Goal: Task Accomplishment & Management: Manage account settings

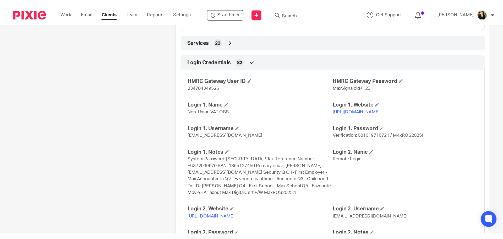
scroll to position [524, 0]
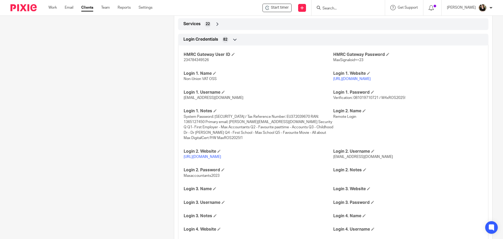
click at [331, 6] on input "Search" at bounding box center [345, 8] width 47 height 5
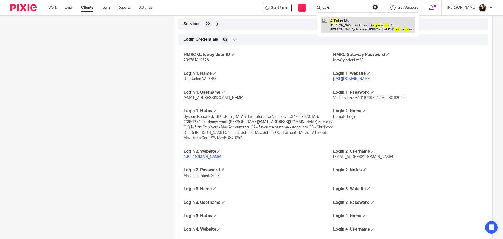
type input "Z-PU"
click at [347, 21] on link at bounding box center [368, 25] width 94 height 16
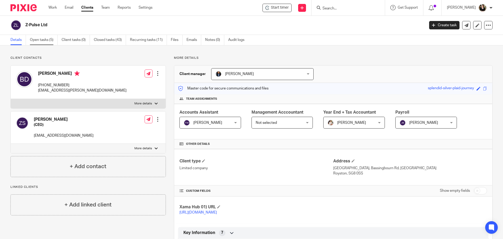
click at [37, 41] on link "Open tasks (5)" at bounding box center [44, 40] width 28 height 10
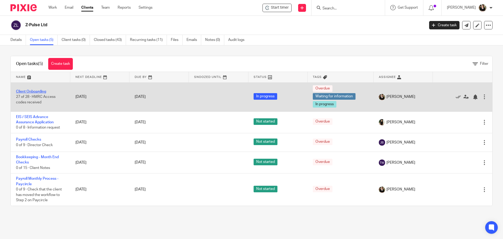
click at [44, 90] on link "Client Onboarding" at bounding box center [31, 92] width 30 height 4
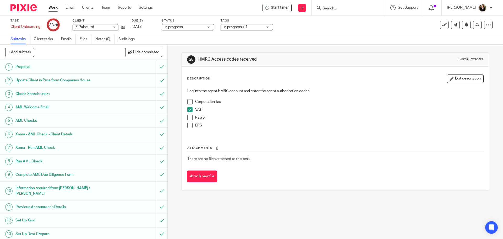
click at [185, 101] on div "Log into the agent HMRC account and enter the agent authorisation codes: Corpor…" at bounding box center [335, 110] width 301 height 49
click at [187, 101] on span at bounding box center [189, 101] width 5 height 5
click at [321, 125] on p "ERS" at bounding box center [339, 125] width 288 height 5
click at [50, 8] on link "Work" at bounding box center [52, 7] width 9 height 5
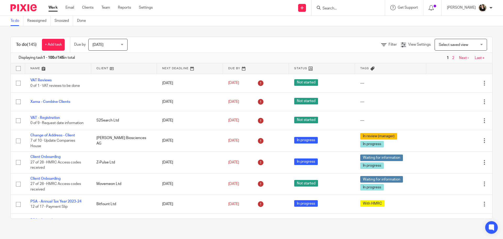
click at [346, 8] on input "Search" at bounding box center [345, 8] width 47 height 5
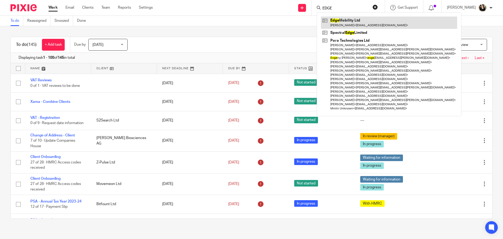
type input "EDGE"
click at [345, 21] on link at bounding box center [389, 23] width 136 height 12
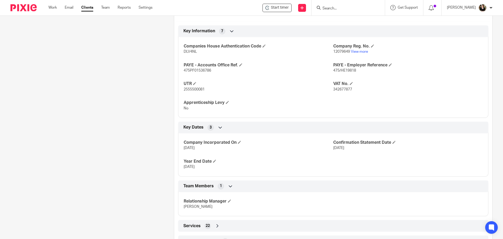
scroll to position [250, 0]
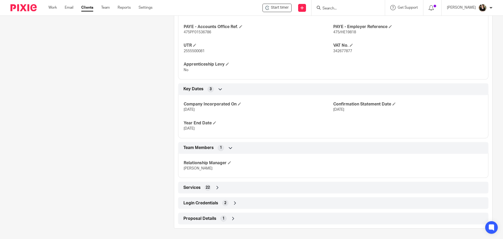
click at [188, 202] on span "Login Credentials" at bounding box center [200, 203] width 35 height 6
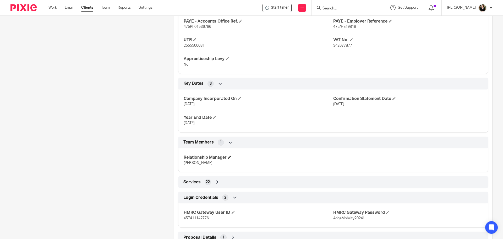
scroll to position [275, 0]
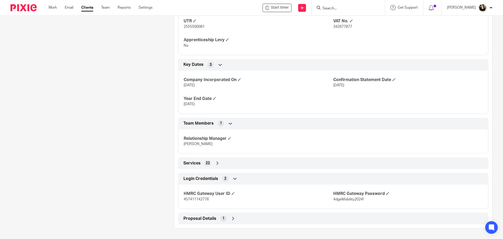
click at [207, 201] on p "457411142776" at bounding box center [259, 198] width 150 height 5
click at [205, 201] on p "457411142776" at bounding box center [259, 198] width 150 height 5
drag, startPoint x: 205, startPoint y: 200, endPoint x: 224, endPoint y: 112, distance: 90.3
click at [224, 112] on div "Company Incorporated On [DATE] Confirmation Statement Date [DATE] Year End Date…" at bounding box center [333, 90] width 310 height 47
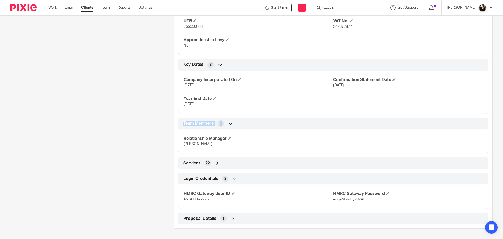
drag, startPoint x: 224, startPoint y: 112, endPoint x: 224, endPoint y: 117, distance: 4.5
click at [224, 117] on div "Client type Limited company Address [STREET_ADDRESS] [STREET_ADDRESS] [GEOGRAPH…" at bounding box center [333, 51] width 318 height 344
click at [198, 196] on p "457411142776" at bounding box center [259, 198] width 150 height 5
copy span "457411142776"
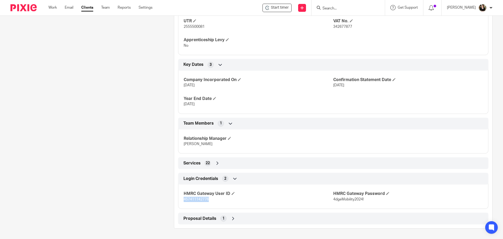
click at [196, 196] on div "HMRC Gateway User ID 457411142776" at bounding box center [259, 196] width 150 height 11
click at [196, 200] on span "457411142776" at bounding box center [196, 199] width 25 height 4
click at [201, 199] on span "457411142776" at bounding box center [196, 199] width 25 height 4
copy span "457411142776"
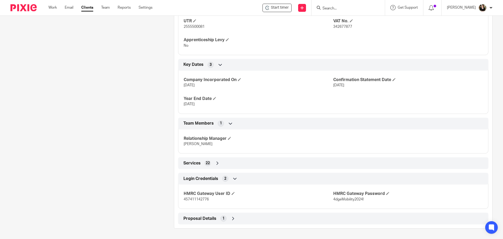
click at [348, 200] on span "4dgeMobility2024!" at bounding box center [348, 199] width 30 height 4
drag, startPoint x: 371, startPoint y: 201, endPoint x: 331, endPoint y: 200, distance: 40.6
click at [333, 200] on p "4dgeMobility2024!" at bounding box center [408, 198] width 150 height 5
copy span "4dgeMobility2024!"
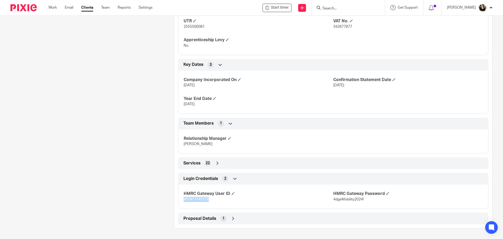
drag, startPoint x: 210, startPoint y: 200, endPoint x: 178, endPoint y: 199, distance: 31.7
click at [178, 199] on div "HMRC Gateway User ID 457411142776 HMRC Gateway Password 4dgeMobility2024!" at bounding box center [333, 194] width 310 height 28
copy span "457411142776"
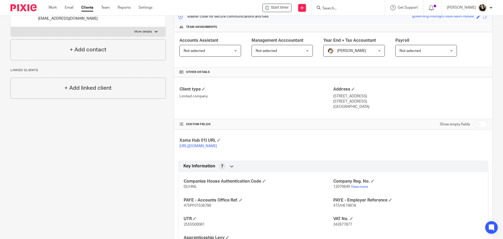
scroll to position [52, 0]
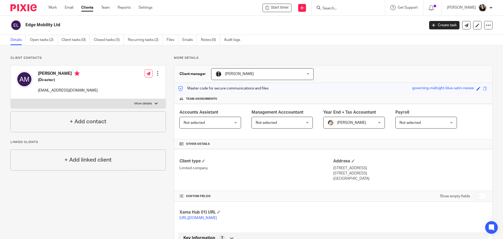
click at [336, 8] on input "Search" at bounding box center [345, 8] width 47 height 5
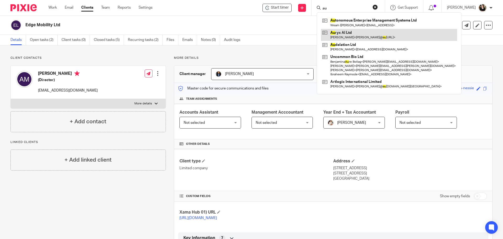
type input "au"
click at [339, 31] on link at bounding box center [389, 35] width 136 height 12
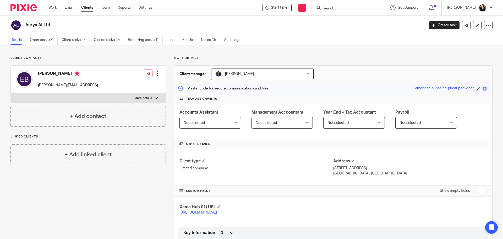
click at [480, 191] on input "checkbox" at bounding box center [480, 190] width 13 height 7
checkbox input "true"
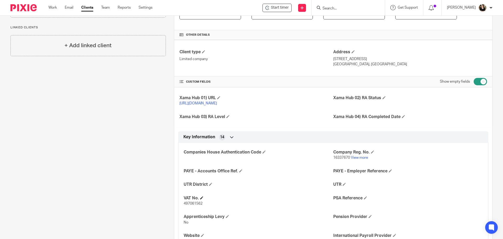
scroll to position [157, 0]
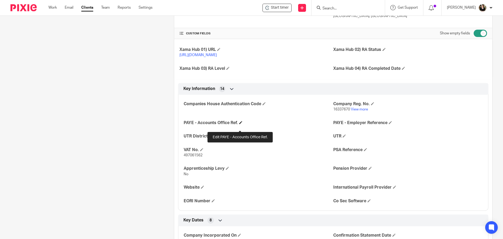
click at [239, 124] on span at bounding box center [240, 122] width 3 height 3
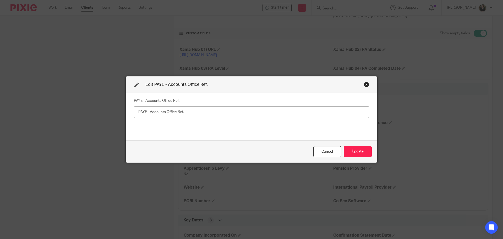
click at [162, 111] on input "text" at bounding box center [251, 112] width 235 height 12
type input "120PG03626168"
click at [349, 148] on button "Update" at bounding box center [358, 151] width 28 height 11
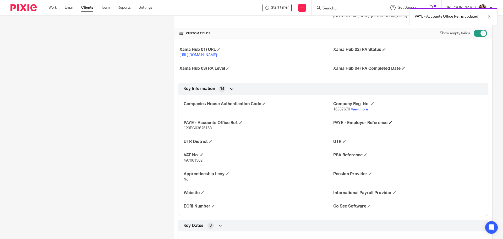
click at [389, 124] on span at bounding box center [390, 122] width 3 height 3
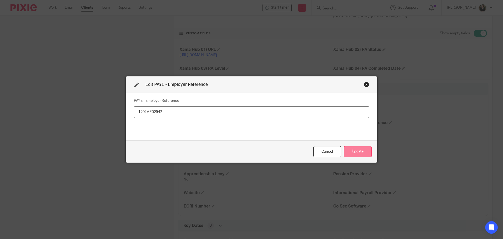
type input "120?MF02942"
click at [360, 147] on button "Update" at bounding box center [358, 151] width 28 height 11
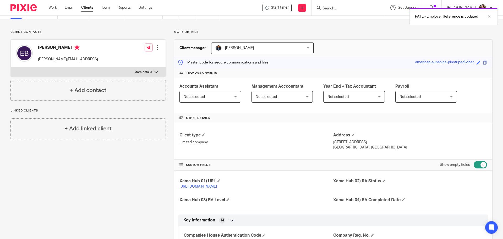
scroll to position [0, 0]
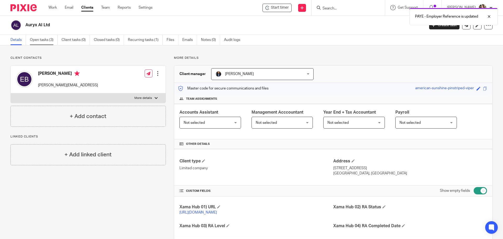
click at [45, 42] on link "Open tasks (3)" at bounding box center [44, 40] width 28 height 10
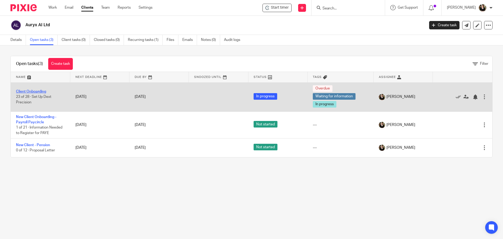
click at [26, 91] on link "Client Onboarding" at bounding box center [31, 92] width 30 height 4
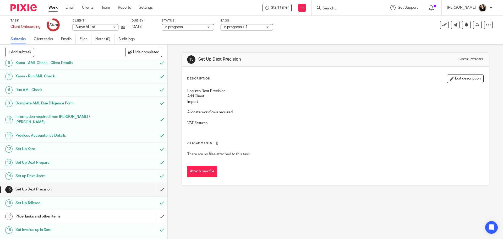
scroll to position [183, 0]
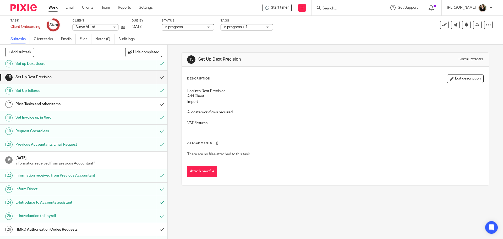
click at [54, 101] on h1 "PIxie Tasks and other items" at bounding box center [60, 104] width 91 height 8
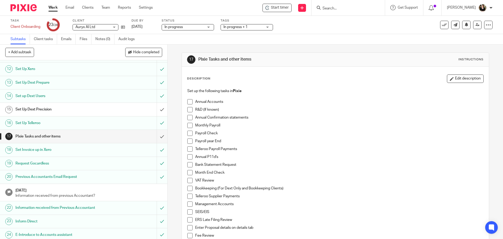
scroll to position [202, 0]
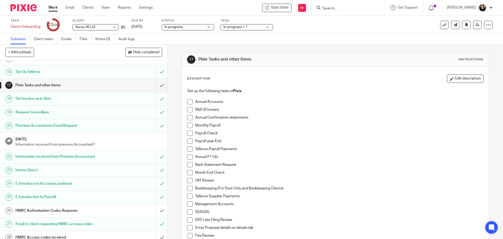
click at [42, 206] on h1 "HMRC Authorisation Codes Requests" at bounding box center [60, 210] width 91 height 8
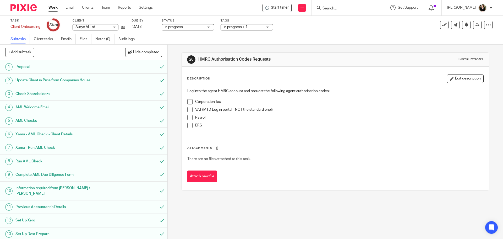
click at [188, 116] on span at bounding box center [189, 117] width 5 height 5
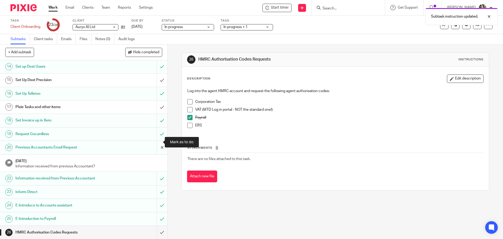
scroll to position [202, 0]
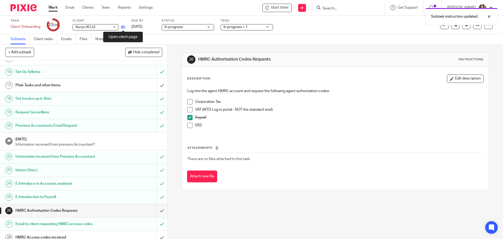
click at [123, 28] on icon at bounding box center [123, 27] width 4 height 4
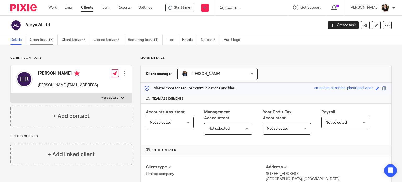
click at [47, 40] on link "Open tasks (3)" at bounding box center [44, 40] width 28 height 10
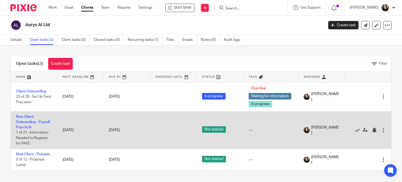
click at [32, 127] on td "New Client Onboarding - Payroll Paycircle 1 of 21 · Information Needed to Regis…" at bounding box center [34, 130] width 47 height 38
click at [34, 123] on link "New Client Onboarding - Payroll Paycircle" at bounding box center [33, 122] width 34 height 14
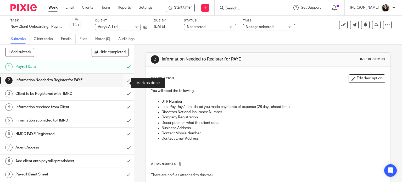
click at [122, 83] on input "submit" at bounding box center [67, 80] width 134 height 13
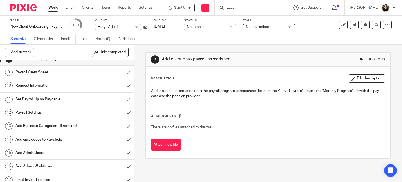
scroll to position [105, 0]
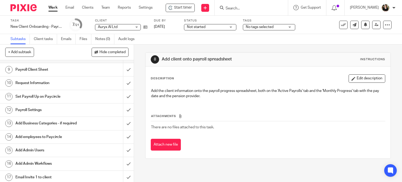
drag, startPoint x: 123, startPoint y: 28, endPoint x: 98, endPoint y: 28, distance: 25.1
click at [98, 28] on span "Auryx AI Ltd" at bounding box center [115, 27] width 34 height 6
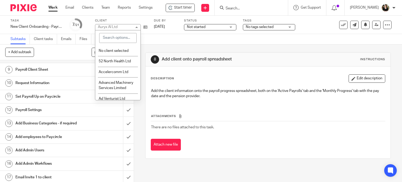
drag, startPoint x: 98, startPoint y: 28, endPoint x: 113, endPoint y: 28, distance: 15.5
click at [113, 28] on div "Auryx AI Ltd" at bounding box center [108, 27] width 20 height 4
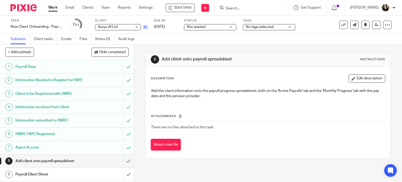
click at [144, 29] on icon at bounding box center [146, 27] width 4 height 4
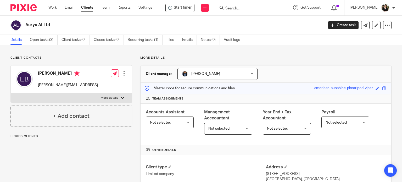
scroll to position [131, 0]
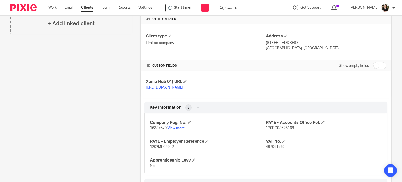
click at [152, 130] on span "16337670" at bounding box center [158, 128] width 17 height 4
copy p "16337670"
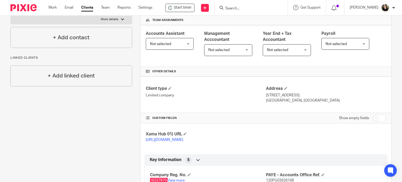
scroll to position [157, 0]
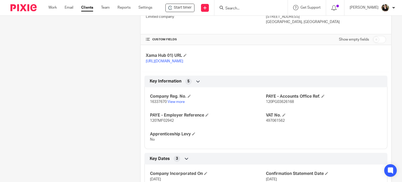
click at [159, 123] on span "120?MF02942" at bounding box center [162, 121] width 24 height 4
click at [156, 123] on span "120?MF02942" at bounding box center [162, 121] width 24 height 4
click at [206, 117] on span at bounding box center [207, 114] width 3 height 3
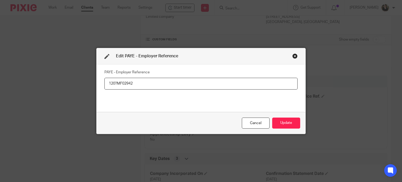
click at [116, 83] on input "120?MF02942" at bounding box center [201, 84] width 193 height 12
type input "120/MF02942"
click at [279, 122] on button "Update" at bounding box center [286, 123] width 28 height 11
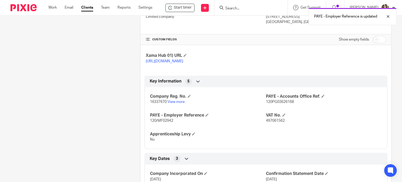
click at [276, 104] on span "120PG03626168" at bounding box center [280, 102] width 28 height 4
copy span "120PG03626168"
click at [168, 123] on span "120/MF02942" at bounding box center [161, 121] width 23 height 4
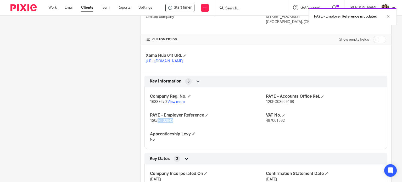
copy span "MF02942"
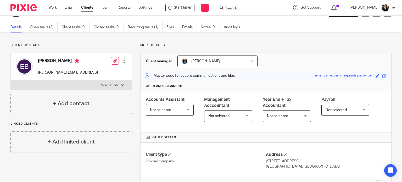
scroll to position [0, 0]
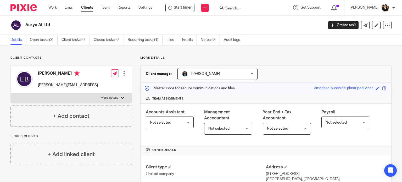
drag, startPoint x: 28, startPoint y: 26, endPoint x: 47, endPoint y: 27, distance: 20.0
click at [47, 27] on h2 "Auryx AI Ltd" at bounding box center [143, 25] width 236 height 6
click at [48, 25] on h2 "Auryx AI Ltd" at bounding box center [143, 25] width 236 height 6
drag, startPoint x: 50, startPoint y: 25, endPoint x: 21, endPoint y: 25, distance: 28.6
click at [21, 25] on div "Auryx AI Ltd" at bounding box center [165, 25] width 310 height 11
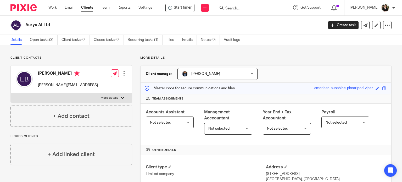
copy div "Auryx AI Ltd"
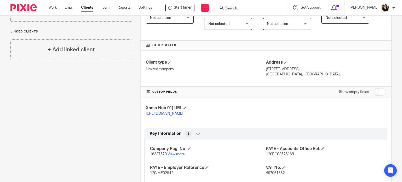
scroll to position [131, 0]
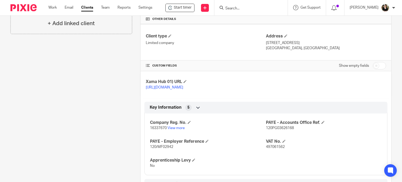
click at [156, 130] on span "16337670" at bounding box center [158, 128] width 17 height 4
copy p "16337670"
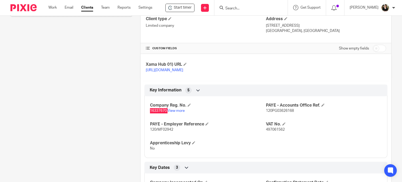
scroll to position [183, 0]
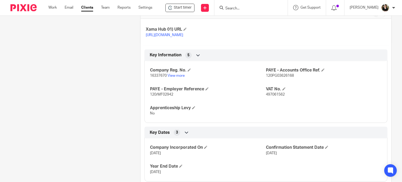
click at [276, 78] on span "120PG03626168" at bounding box center [280, 76] width 28 height 4
copy span "120PG03626168"
click at [163, 96] on span "120/MF02942" at bounding box center [161, 95] width 23 height 4
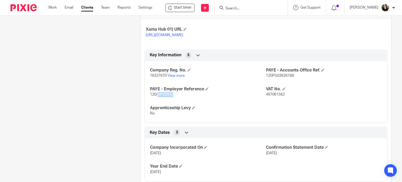
copy span "MF02942"
drag, startPoint x: 102, startPoint y: 74, endPoint x: 104, endPoint y: 65, distance: 8.6
click at [102, 74] on div "Client contacts Erika Bondareva erika@auryx.ai Edit contact Create client from …" at bounding box center [67, 64] width 130 height 384
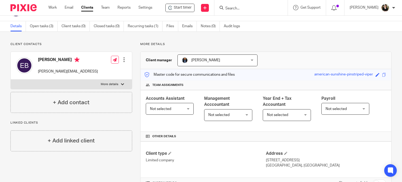
scroll to position [0, 0]
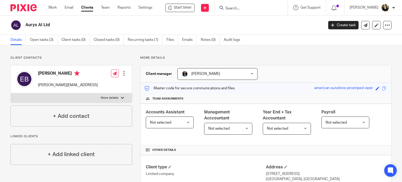
click at [35, 24] on h2 "Auryx AI Ltd" at bounding box center [143, 25] width 236 height 6
drag, startPoint x: 53, startPoint y: 24, endPoint x: 26, endPoint y: 27, distance: 27.6
click at [26, 27] on h2 "Auryx AI Ltd" at bounding box center [143, 25] width 236 height 6
copy h2 "Auryx AI Ltd"
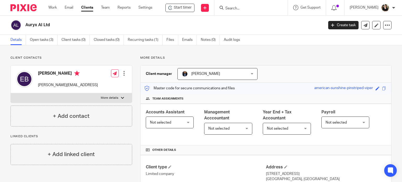
click at [44, 24] on h2 "Auryx AI Ltd" at bounding box center [143, 25] width 236 height 6
drag, startPoint x: 49, startPoint y: 24, endPoint x: 26, endPoint y: 24, distance: 23.1
click at [26, 24] on h2 "Auryx AI Ltd" at bounding box center [143, 25] width 236 height 6
copy h2 "Auryx AI Ltd"
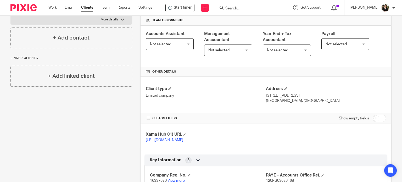
scroll to position [79, 0]
drag, startPoint x: 263, startPoint y: 94, endPoint x: 292, endPoint y: 100, distance: 29.9
click at [301, 101] on div "Client type Limited company Address 64 Nile Street London, N1 7SR" at bounding box center [266, 94] width 251 height 36
click at [292, 100] on p "London, N1 7SR" at bounding box center [326, 100] width 120 height 5
drag, startPoint x: 293, startPoint y: 100, endPoint x: 264, endPoint y: 95, distance: 29.3
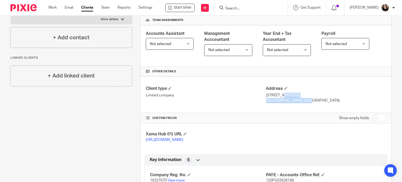
click at [266, 95] on div "Address 64 Nile Street London, N1 7SR" at bounding box center [326, 95] width 120 height 18
copy div "64 Nile Street London, N1 7SR"
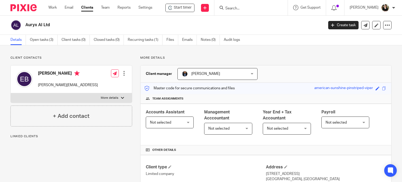
click at [236, 7] on input "Search" at bounding box center [248, 8] width 47 height 5
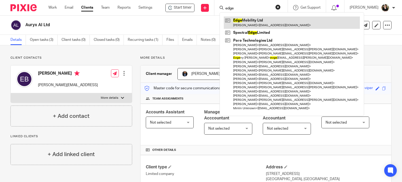
type input "edge"
click at [259, 25] on link at bounding box center [292, 23] width 136 height 12
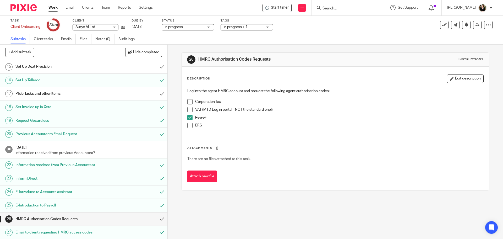
scroll to position [202, 0]
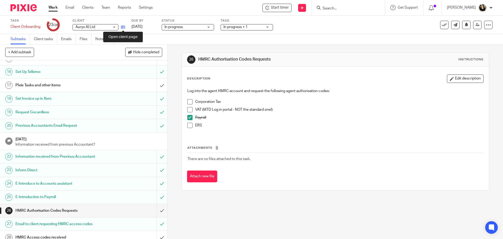
click at [122, 28] on icon at bounding box center [123, 27] width 4 height 4
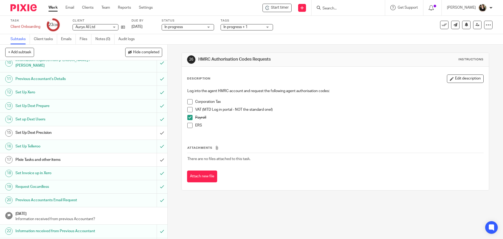
scroll to position [124, 0]
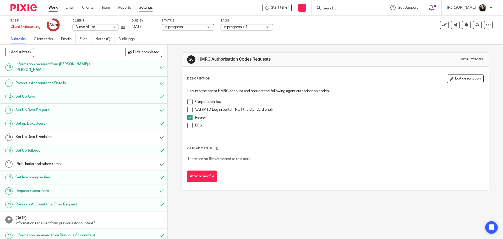
click at [147, 9] on link "Settings" at bounding box center [146, 7] width 14 height 5
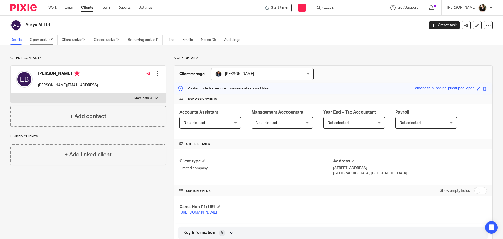
click at [43, 45] on link "Open tasks (3)" at bounding box center [44, 40] width 28 height 10
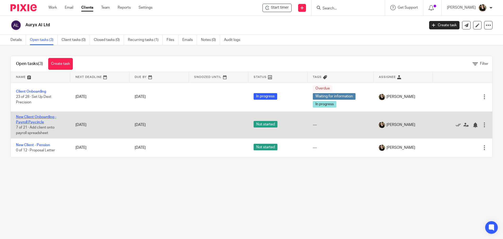
click at [37, 117] on link "New Client Onboarding - Payroll Paycircle" at bounding box center [36, 119] width 40 height 9
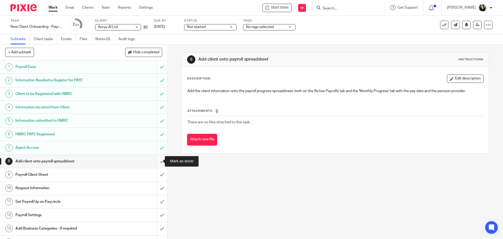
click at [159, 162] on input "submit" at bounding box center [83, 161] width 167 height 13
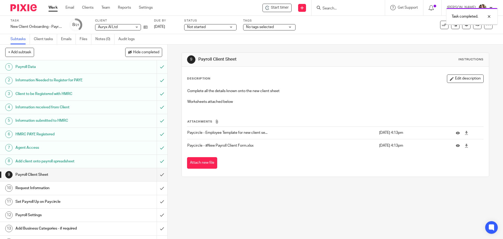
click at [156, 175] on input "submit" at bounding box center [83, 174] width 167 height 13
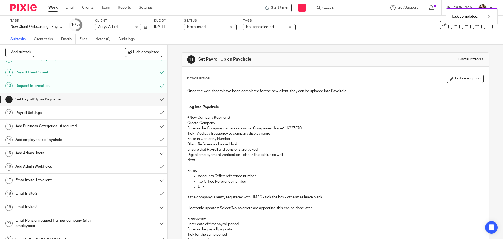
scroll to position [110, 0]
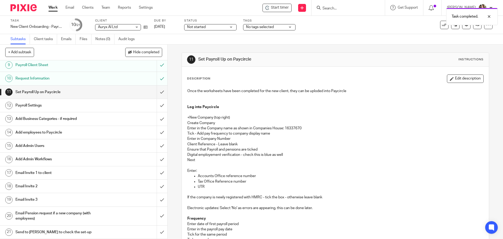
click at [49, 169] on h1 "Email Invite 1 to client" at bounding box center [60, 173] width 91 height 8
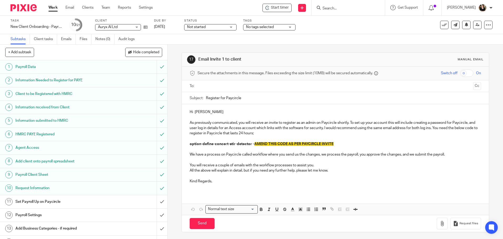
click at [217, 84] on input "text" at bounding box center [334, 86] width 271 height 6
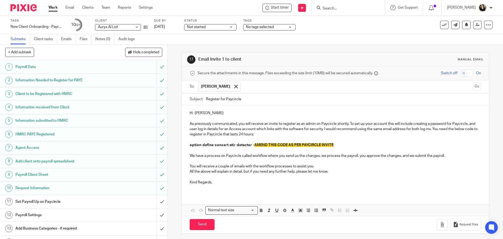
click at [212, 112] on p "Hi Erika" at bounding box center [335, 112] width 291 height 5
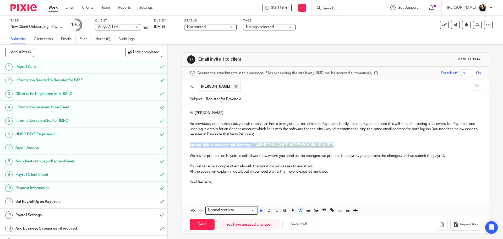
drag, startPoint x: 349, startPoint y: 145, endPoint x: 183, endPoint y: 145, distance: 165.8
click at [183, 145] on div "Hi Erika, As previously communicated, you will receive an invite to register as…" at bounding box center [335, 149] width 307 height 89
drag, startPoint x: 230, startPoint y: 145, endPoint x: 187, endPoint y: 146, distance: 43.0
click at [187, 146] on div "Hi Erika, As previously communicated, you will receive an invite to register as…" at bounding box center [335, 149] width 307 height 89
click at [260, 209] on icon "button" at bounding box center [261, 209] width 2 height 1
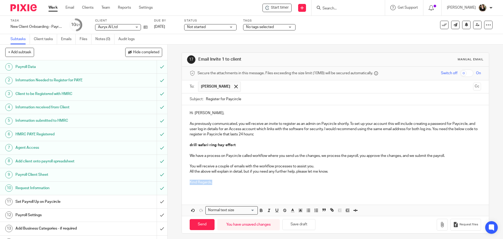
drag, startPoint x: 205, startPoint y: 183, endPoint x: 177, endPoint y: 179, distance: 28.5
click at [177, 179] on div "17 Email Invite 1 to client Manual email Secure the attachments in this message…" at bounding box center [335, 142] width 335 height 194
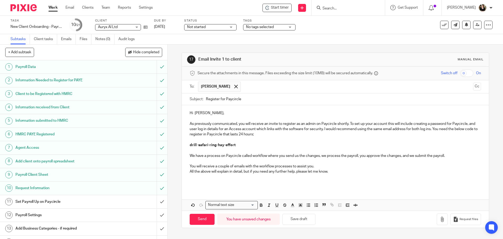
click at [323, 164] on p "You will receive a couple of emails with the workflow processes to assist you." at bounding box center [335, 165] width 291 height 5
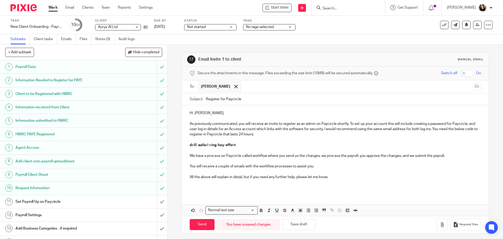
scroll to position [2, 0]
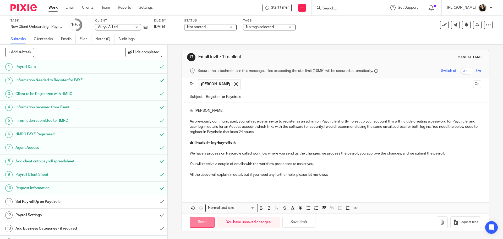
click at [203, 226] on input "Send" at bounding box center [202, 221] width 25 height 11
type input "Sent"
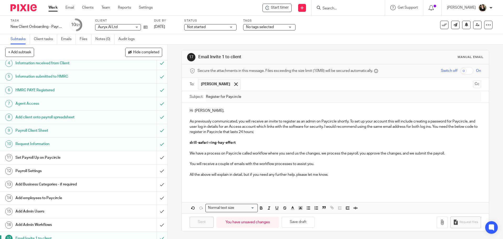
scroll to position [52, 0]
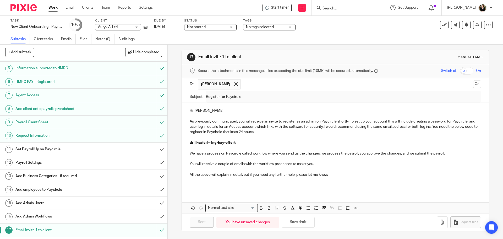
click at [32, 149] on h1 "Set Payroll Up on Paycircle" at bounding box center [60, 149] width 91 height 8
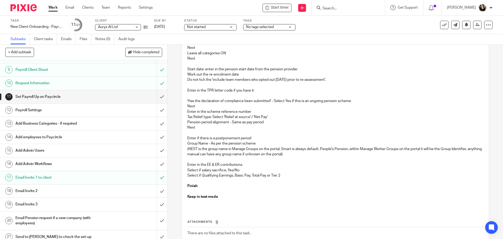
scroll to position [314, 0]
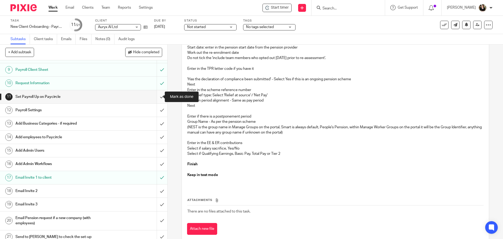
click at [156, 95] on input "submit" at bounding box center [83, 96] width 167 height 13
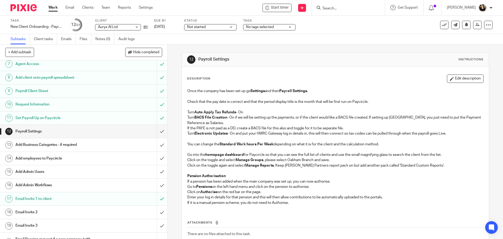
scroll to position [105, 0]
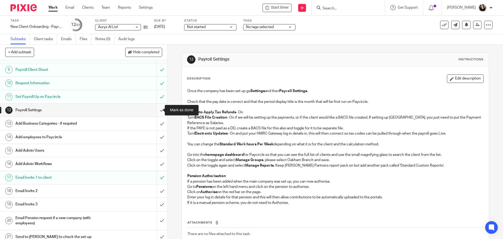
click at [156, 110] on input "submit" at bounding box center [83, 109] width 167 height 13
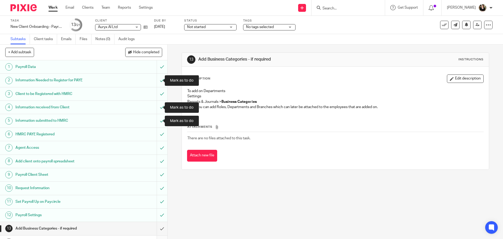
scroll to position [110, 0]
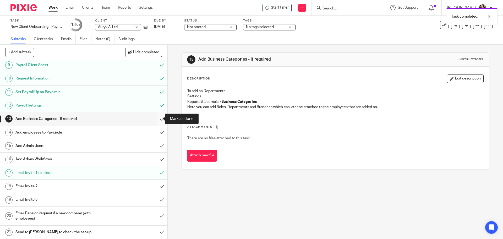
click at [158, 118] on input "submit" at bounding box center [83, 118] width 167 height 13
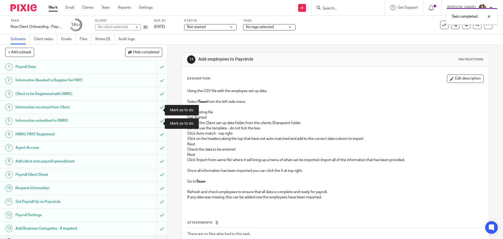
scroll to position [105, 0]
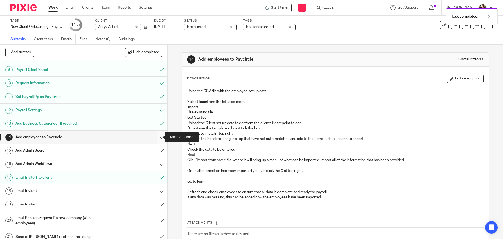
click at [157, 139] on input "submit" at bounding box center [83, 136] width 167 height 13
click at [157, 152] on input "submit" at bounding box center [83, 150] width 167 height 13
click at [157, 163] on input "submit" at bounding box center [83, 163] width 167 height 13
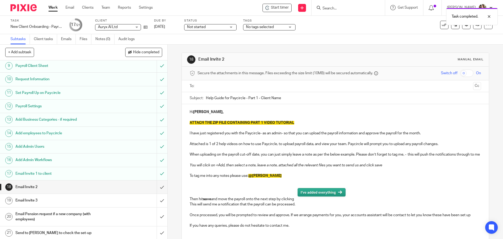
scroll to position [110, 0]
click at [226, 85] on input "text" at bounding box center [334, 86] width 271 height 6
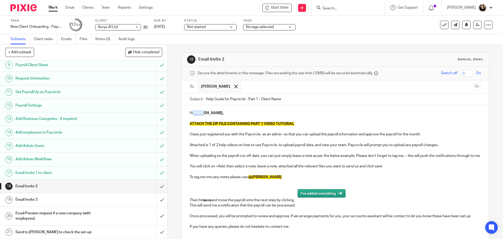
drag, startPoint x: 192, startPoint y: 113, endPoint x: 200, endPoint y: 113, distance: 8.4
click at [200, 113] on p "Hi Erika," at bounding box center [335, 112] width 291 height 5
drag, startPoint x: 197, startPoint y: 119, endPoint x: 332, endPoint y: 121, distance: 134.7
click at [332, 121] on p at bounding box center [335, 118] width 291 height 5
drag, startPoint x: 331, startPoint y: 123, endPoint x: 184, endPoint y: 124, distance: 147.0
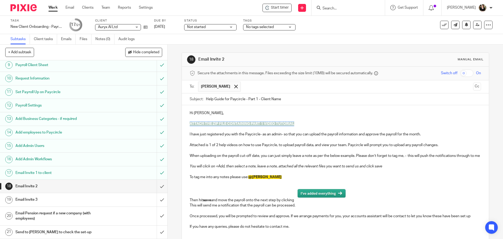
click at [184, 124] on div "Hi Erika , ATTACH THE ZIP FILE CONTAINING PART 1 VIDEO TUTORIAL I have just reg…" at bounding box center [335, 171] width 307 height 133
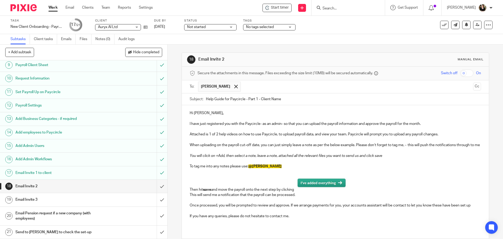
click at [252, 169] on p "To tag me into any notes please use: @Kirsty Turner" at bounding box center [335, 165] width 291 height 5
drag, startPoint x: 252, startPoint y: 172, endPoint x: 275, endPoint y: 172, distance: 22.8
click at [275, 169] on p "To tag me into any notes please use: @Kirsty Turner" at bounding box center [335, 165] width 291 height 5
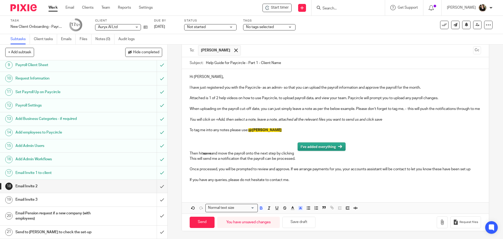
scroll to position [41, 0]
click at [440, 224] on icon "button" at bounding box center [442, 221] width 5 height 5
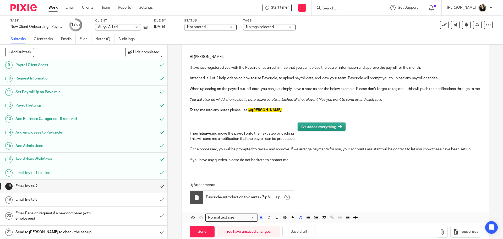
scroll to position [71, 0]
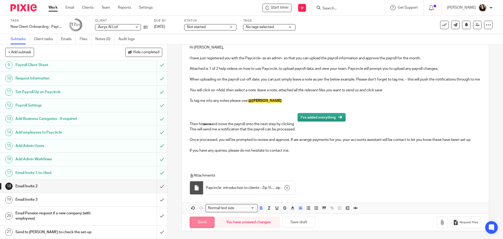
click at [198, 223] on input "Send" at bounding box center [202, 221] width 25 height 11
type input "Sent"
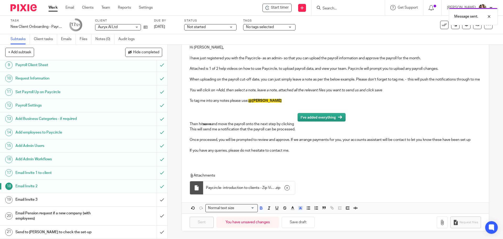
click at [106, 196] on div "Email Invite 3" at bounding box center [83, 199] width 136 height 8
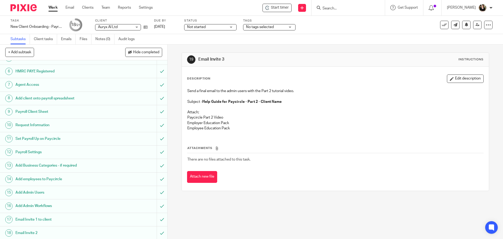
scroll to position [105, 0]
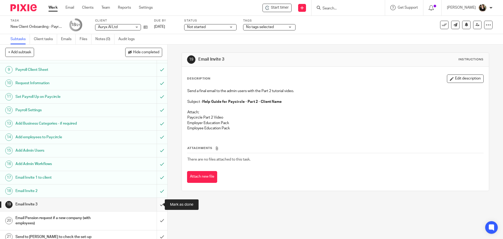
click at [155, 202] on input "submit" at bounding box center [83, 204] width 167 height 13
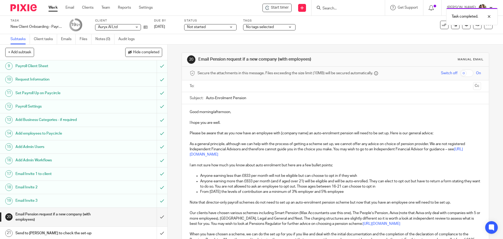
scroll to position [110, 0]
click at [158, 215] on input "submit" at bounding box center [83, 215] width 167 height 19
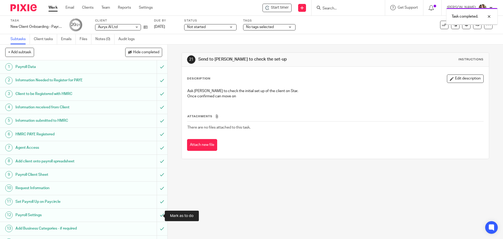
scroll to position [110, 0]
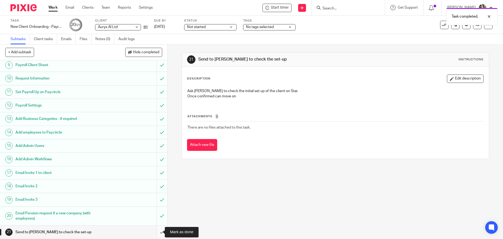
click at [160, 232] on input "submit" at bounding box center [83, 231] width 167 height 13
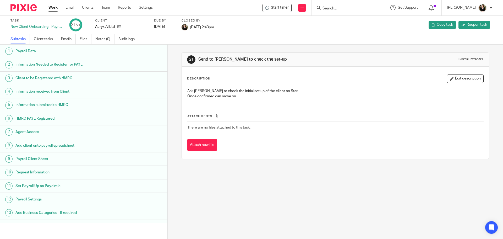
click at [306, 91] on p "Ask Helen to check the initial set up of the client on Star." at bounding box center [335, 90] width 296 height 5
click at [120, 26] on icon at bounding box center [119, 27] width 4 height 4
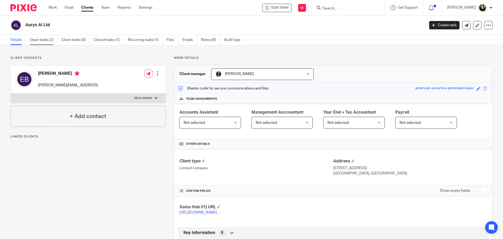
click at [41, 43] on link "Open tasks (2)" at bounding box center [44, 40] width 28 height 10
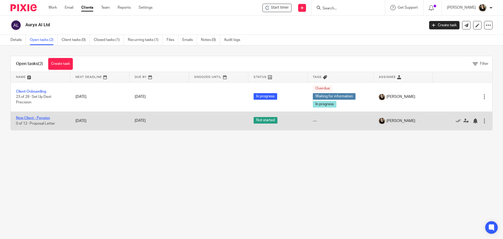
click at [45, 118] on link "New Client - Pension" at bounding box center [33, 118] width 34 height 4
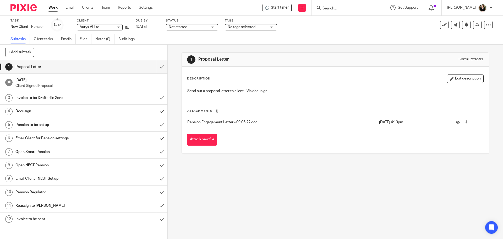
click at [463, 123] on td at bounding box center [467, 122] width 33 height 13
click at [464, 123] on icon at bounding box center [466, 122] width 4 height 4
click at [128, 28] on icon at bounding box center [127, 27] width 4 height 4
click at [156, 65] on input "submit" at bounding box center [83, 66] width 167 height 13
click at [199, 26] on span "Not started" at bounding box center [188, 27] width 39 height 6
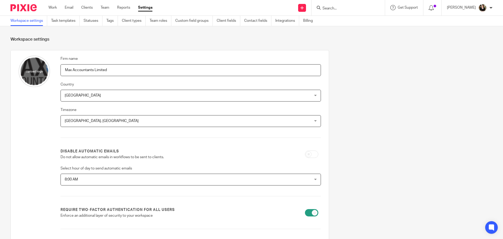
click at [48, 20] on ul "Workspace settings Task templates Statuses Tags Client types Team roles Custom …" at bounding box center [165, 21] width 310 height 10
click at [64, 20] on link "Task templates" at bounding box center [65, 21] width 29 height 10
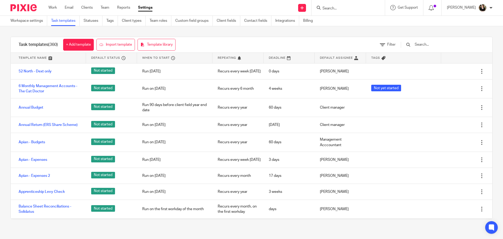
click at [438, 45] on input "text" at bounding box center [444, 45] width 61 height 6
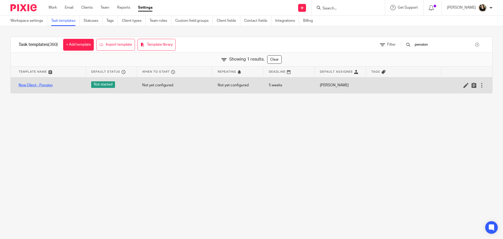
type input "pension"
click at [34, 86] on link "New Client - Pension" at bounding box center [36, 85] width 34 height 5
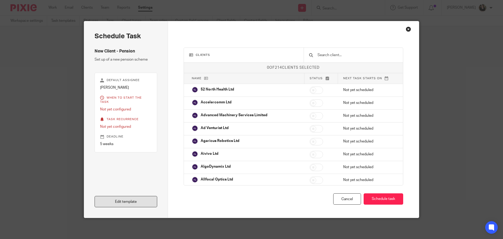
click at [121, 202] on link "Edit template" at bounding box center [126, 201] width 63 height 11
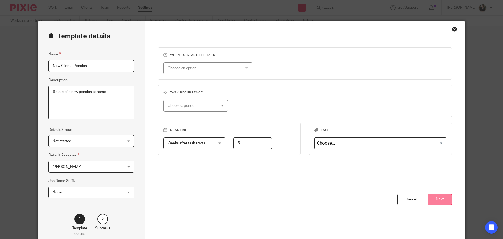
click at [441, 201] on button "Next" at bounding box center [440, 199] width 24 height 11
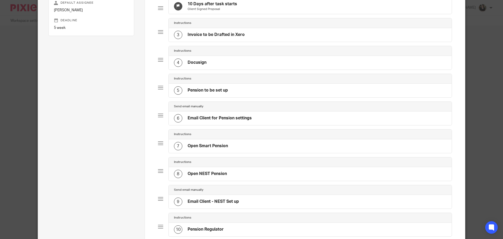
scroll to position [26, 0]
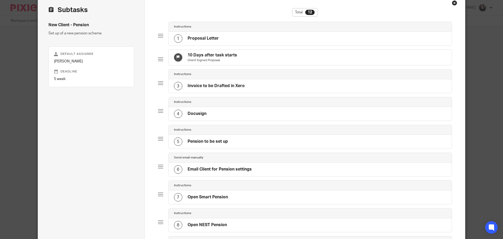
click at [197, 40] on h4 "Proposal Letter" at bounding box center [203, 39] width 31 height 6
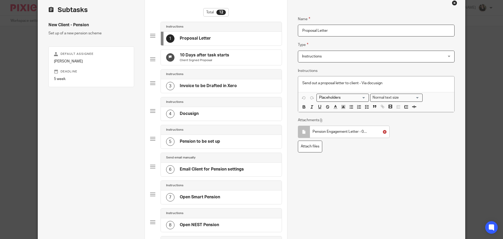
click at [383, 131] on icon at bounding box center [385, 132] width 4 height 4
click at [302, 131] on label "Attach files" at bounding box center [310, 131] width 24 height 12
type input "C:\fakepath\Pension Proposal.docx"
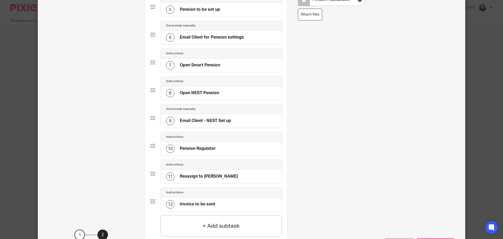
scroll to position [207, 0]
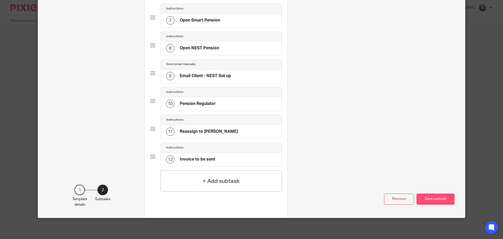
click at [431, 195] on button "Save subtask" at bounding box center [436, 198] width 38 height 11
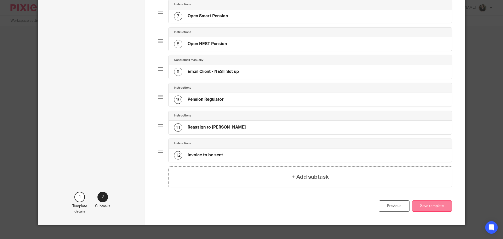
click at [431, 209] on button "Save template" at bounding box center [432, 205] width 40 height 11
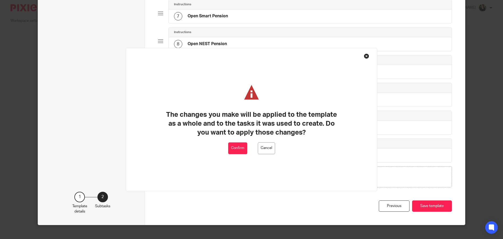
click at [229, 152] on button "Confirm" at bounding box center [237, 148] width 19 height 12
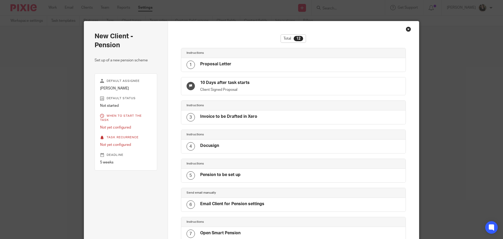
click at [406, 29] on div "Close this dialog window" at bounding box center [408, 28] width 5 height 5
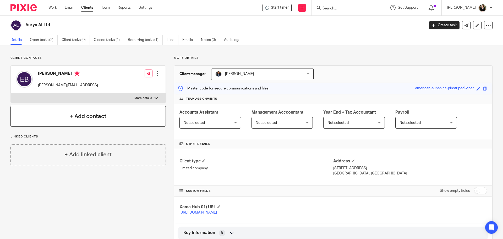
click at [90, 113] on h4 "+ Add contact" at bounding box center [88, 116] width 37 height 8
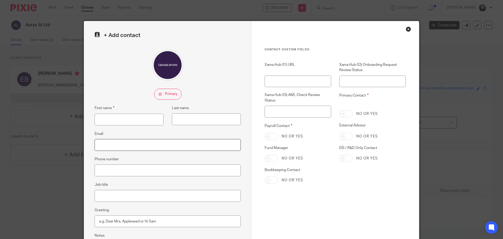
click at [105, 146] on input "Email" at bounding box center [168, 145] width 146 height 12
paste input "Our fixed fee encompassing the above services is £135.00 plus Vat, which will b…"
drag, startPoint x: 221, startPoint y: 145, endPoint x: 89, endPoint y: 140, distance: 131.3
click at [89, 140] on div "+ Add contact First name Last name Email Our fixed fee encompassing the above s…" at bounding box center [167, 148] width 167 height 254
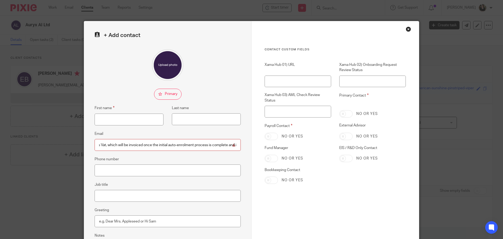
scroll to position [0, 0]
type input "Our fixed fee encompassing thete and i"
drag, startPoint x: 194, startPoint y: 147, endPoint x: 54, endPoint y: 142, distance: 140.3
click at [54, 142] on div "+ Add contact First name Last name Email Our fixed fee encompassing thete and i…" at bounding box center [251, 119] width 503 height 239
click at [105, 144] on input "Email" at bounding box center [168, 145] width 146 height 12
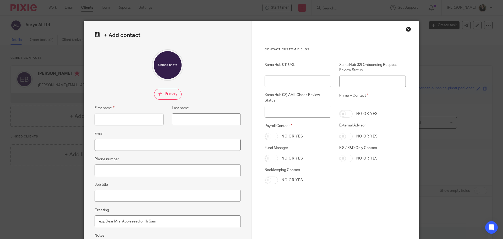
paste input "Our fixed fee encompassing the above services is £135.00 plus Vat, which will b…"
drag, startPoint x: 218, startPoint y: 144, endPoint x: 59, endPoint y: 141, distance: 159.3
click at [59, 141] on div "+ Add contact First name Last name Email Our fixed fee encompassing the above s…" at bounding box center [251, 119] width 503 height 239
type input "nd is paya"
drag, startPoint x: 136, startPoint y: 142, endPoint x: 74, endPoint y: 143, distance: 62.6
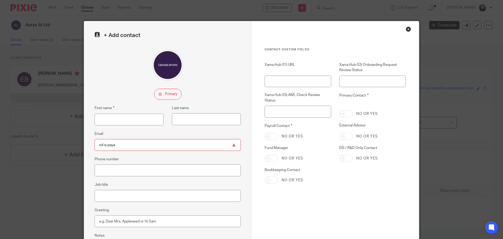
click at [74, 143] on div "+ Add contact First name Last name Email nd is paya Phone number Job title Gree…" at bounding box center [251, 119] width 503 height 239
type input "kayla@auryx.ai"
click at [143, 119] on input "First name" at bounding box center [129, 119] width 69 height 12
paste input "Kayla"
type input "Kayla"
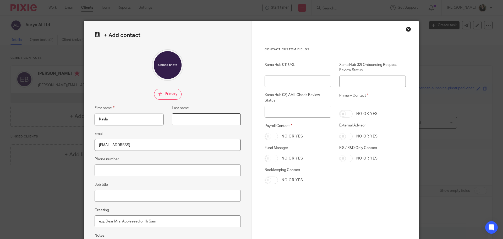
click at [220, 117] on input "Last name" at bounding box center [206, 119] width 69 height 12
paste input "Butkow"
type input "Butkow"
click at [104, 196] on input "Job title" at bounding box center [168, 196] width 146 height 12
type input "Director"
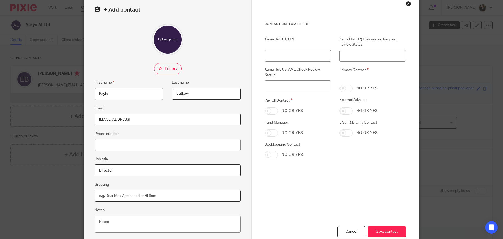
scroll to position [58, 0]
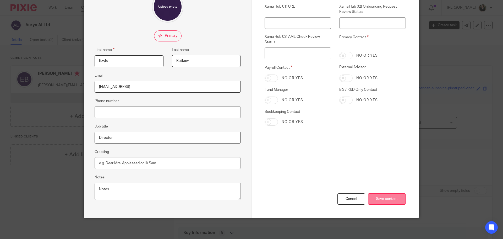
click at [392, 202] on input "Save contact" at bounding box center [387, 198] width 38 height 11
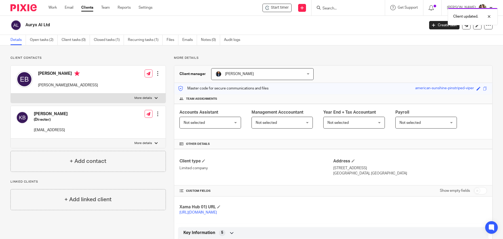
click at [156, 75] on div at bounding box center [157, 73] width 5 height 5
click at [123, 84] on link "Edit contact" at bounding box center [133, 85] width 50 height 8
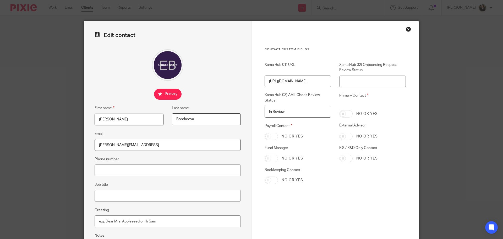
click at [260, 135] on div "Payroll Contact No or yes" at bounding box center [293, 131] width 75 height 17
click at [269, 136] on input "Payroll Contact" at bounding box center [271, 136] width 13 height 7
checkbox input "true"
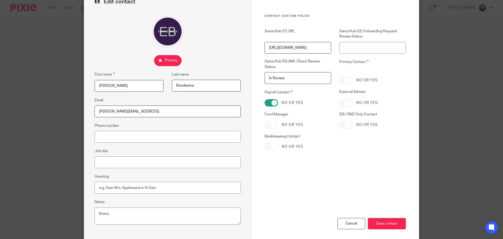
scroll to position [58, 0]
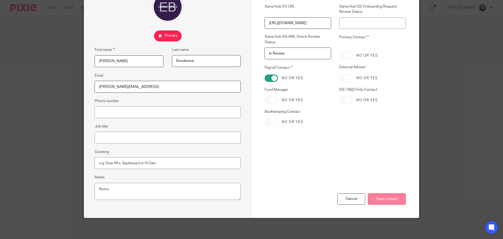
click at [389, 199] on input "Save contact" at bounding box center [387, 198] width 38 height 11
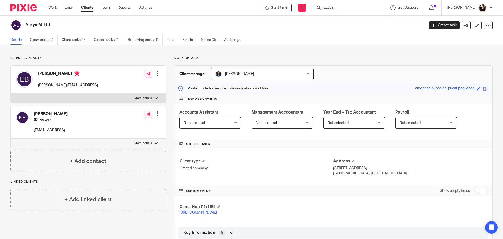
drag, startPoint x: 38, startPoint y: 73, endPoint x: 70, endPoint y: 73, distance: 32.2
click at [70, 73] on h4 "[PERSON_NAME]" at bounding box center [68, 74] width 60 height 7
copy h4 "[PERSON_NAME]"
drag, startPoint x: 26, startPoint y: 25, endPoint x: 49, endPoint y: 25, distance: 23.1
click at [49, 25] on h2 "Auryx AI Ltd" at bounding box center [183, 25] width 317 height 6
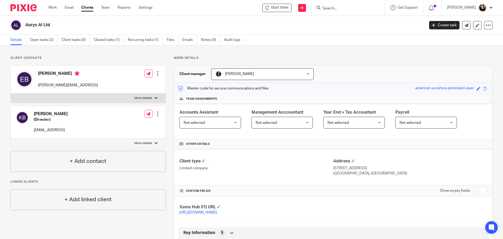
copy h2 "Auryx AI Ltd"
drag, startPoint x: 329, startPoint y: 167, endPoint x: 354, endPoint y: 172, distance: 25.3
click at [353, 171] on div "Client type Limited company Address 64 Nile Street London, N1 7SR" at bounding box center [333, 167] width 318 height 36
click at [357, 173] on p "London, N1 7SR" at bounding box center [410, 173] width 154 height 5
drag, startPoint x: 357, startPoint y: 173, endPoint x: 331, endPoint y: 168, distance: 26.3
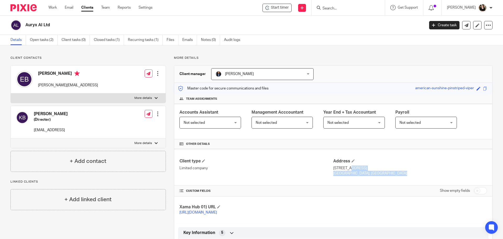
click at [333, 168] on div "Address 64 Nile Street London, N1 7SR" at bounding box center [410, 167] width 154 height 18
copy div "64 Nile Street London, N1 7SR"
click at [349, 9] on input "Search" at bounding box center [345, 8] width 47 height 5
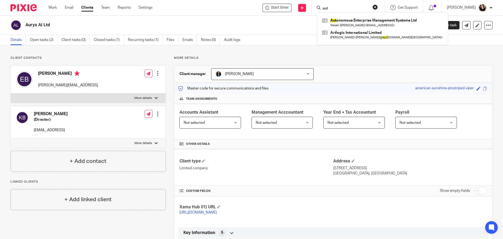
type input "aut"
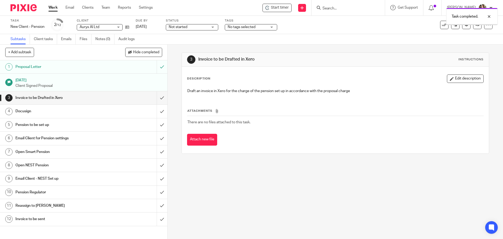
click at [238, 27] on span "No tags selected" at bounding box center [242, 27] width 28 height 4
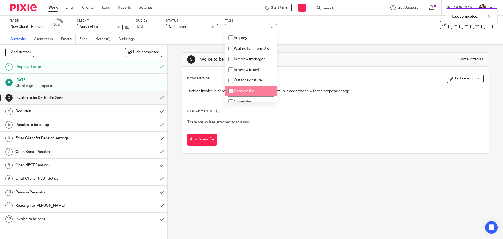
scroll to position [52, 0]
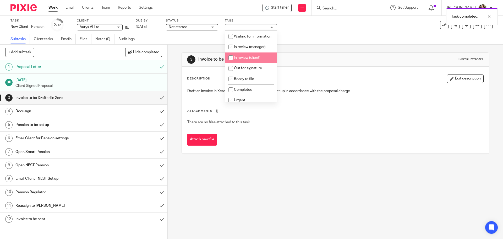
click at [243, 59] on span "In review (client)" at bounding box center [247, 58] width 26 height 4
checkbox input "true"
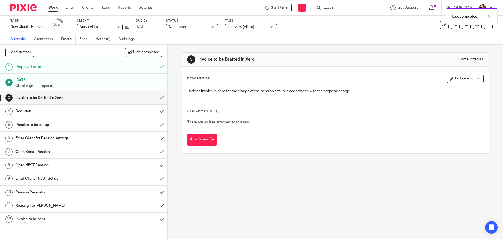
click at [176, 25] on span "Not started" at bounding box center [178, 27] width 19 height 4
click at [178, 46] on span "In progress" at bounding box center [178, 46] width 18 height 4
click at [157, 97] on input "submit" at bounding box center [83, 97] width 167 height 13
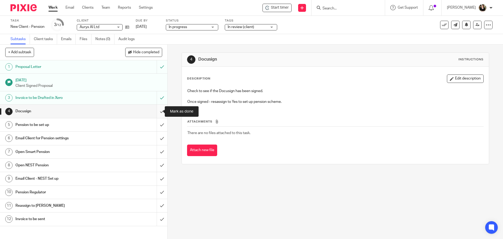
click at [159, 112] on input "submit" at bounding box center [83, 111] width 167 height 13
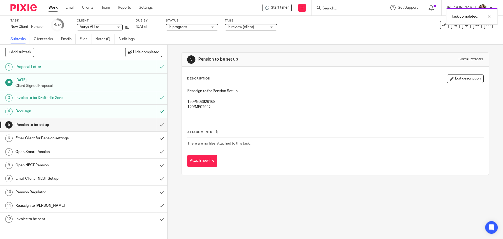
click at [158, 112] on input "submit" at bounding box center [83, 111] width 167 height 13
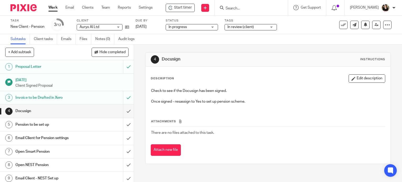
click at [232, 8] on input "Search" at bounding box center [248, 8] width 47 height 5
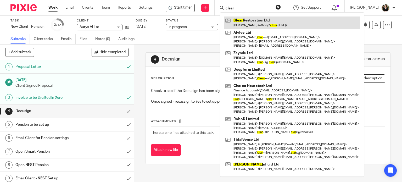
type input "clear"
click at [259, 21] on link at bounding box center [292, 23] width 136 height 12
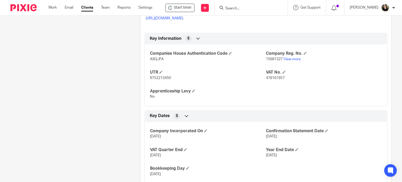
scroll to position [157, 0]
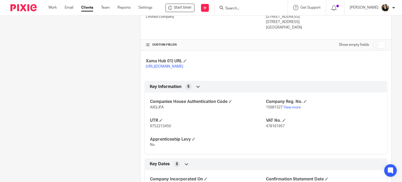
click at [378, 47] on input "checkbox" at bounding box center [379, 44] width 13 height 7
checkbox input "true"
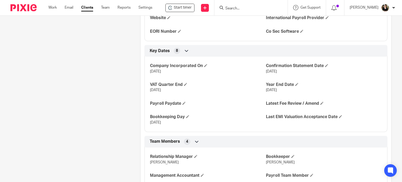
scroll to position [445, 0]
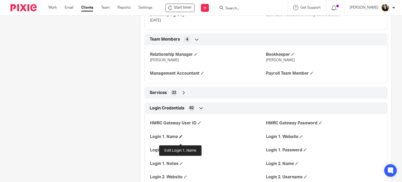
click at [180, 138] on span at bounding box center [180, 136] width 3 height 3
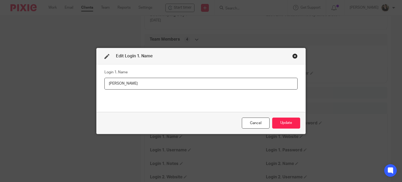
type input "[PERSON_NAME]"
click at [275, 124] on button "Update" at bounding box center [286, 123] width 28 height 11
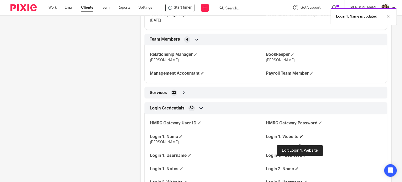
click at [300, 138] on span at bounding box center [301, 136] width 3 height 3
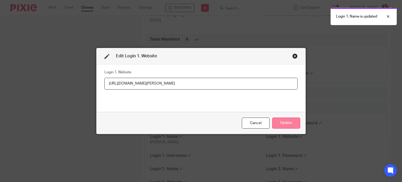
type input "[URL][DOMAIN_NAME][PERSON_NAME]"
click at [287, 124] on button "Update" at bounding box center [286, 123] width 28 height 11
